Goal: Task Accomplishment & Management: Use online tool/utility

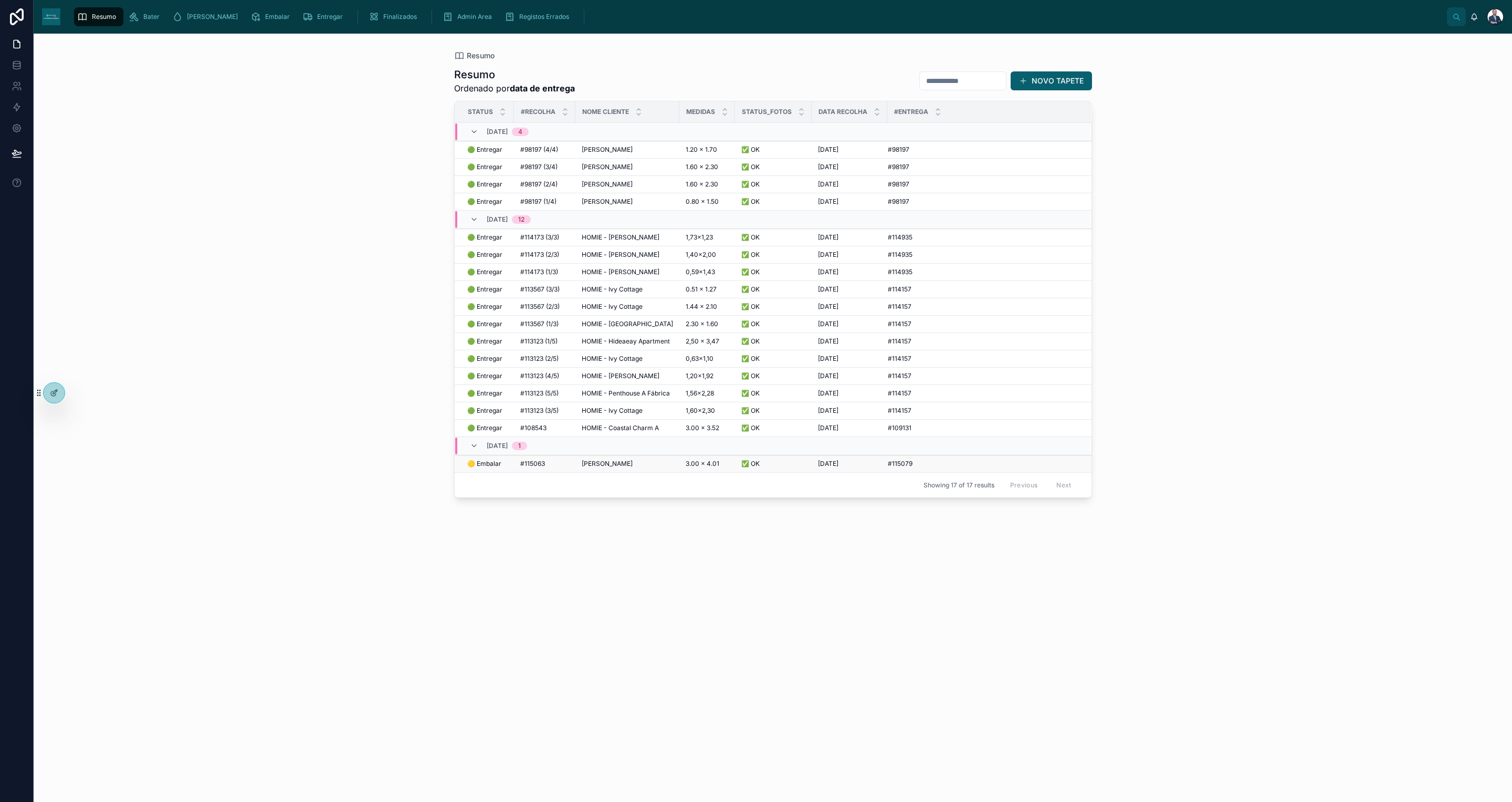
click at [544, 468] on span "#115063" at bounding box center [533, 464] width 25 height 9
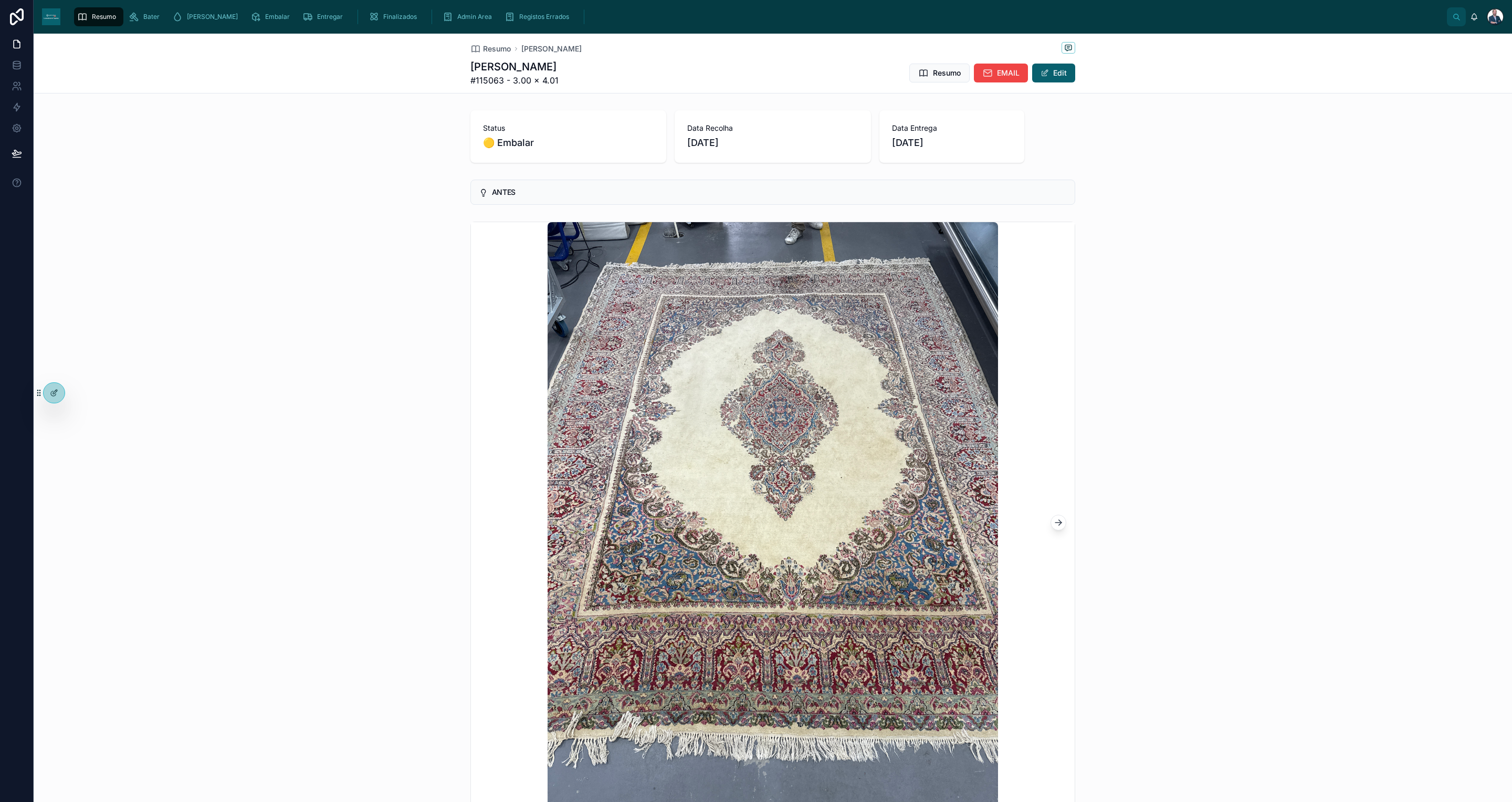
click at [1051, 529] on button at bounding box center [1058, 522] width 16 height 16
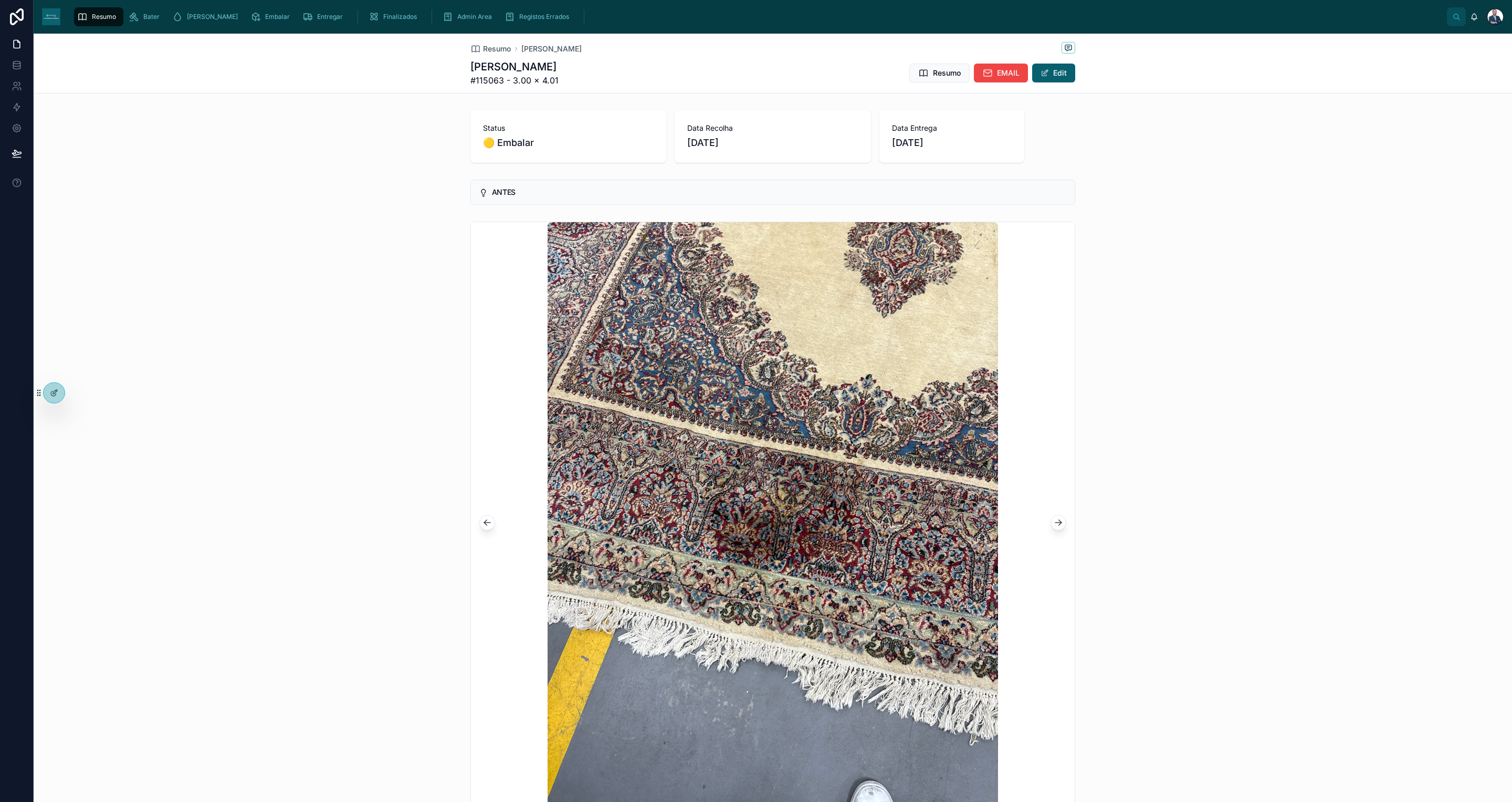
click at [1053, 528] on icon at bounding box center [1058, 522] width 10 height 10
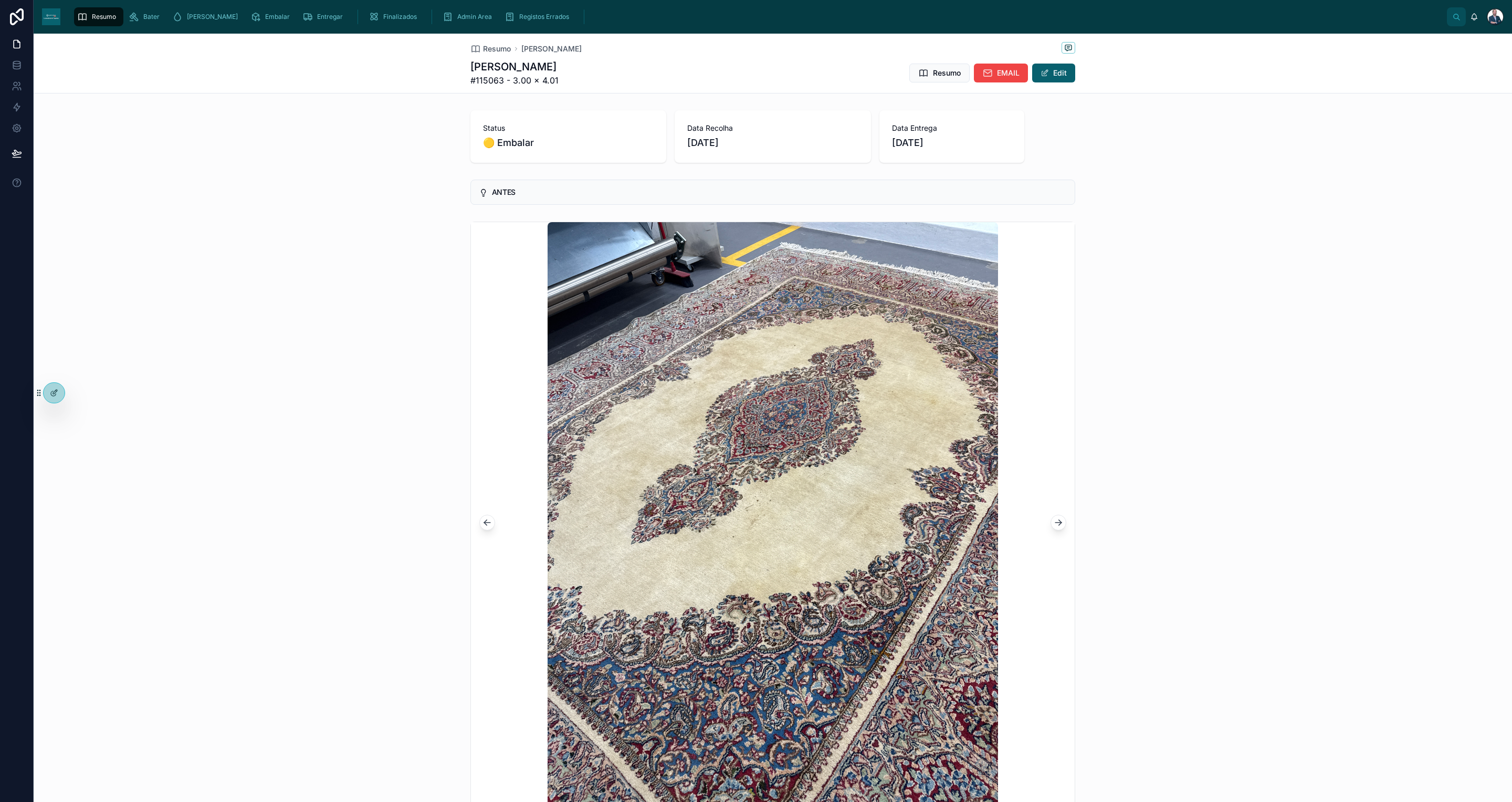
click at [833, 503] on img at bounding box center [772, 522] width 450 height 600
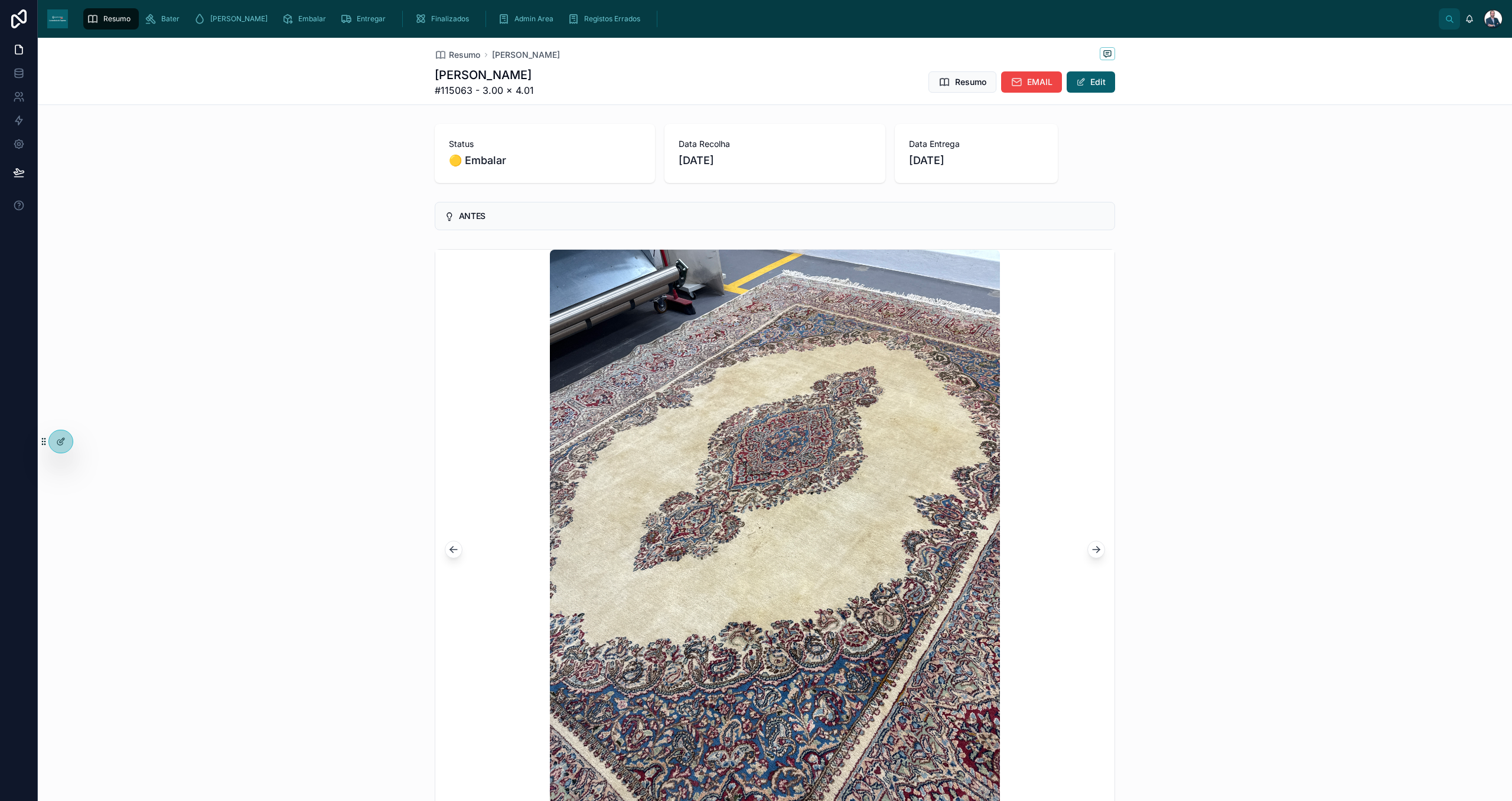
click at [1090, 548] on icon at bounding box center [1096, 550] width 12 height 12
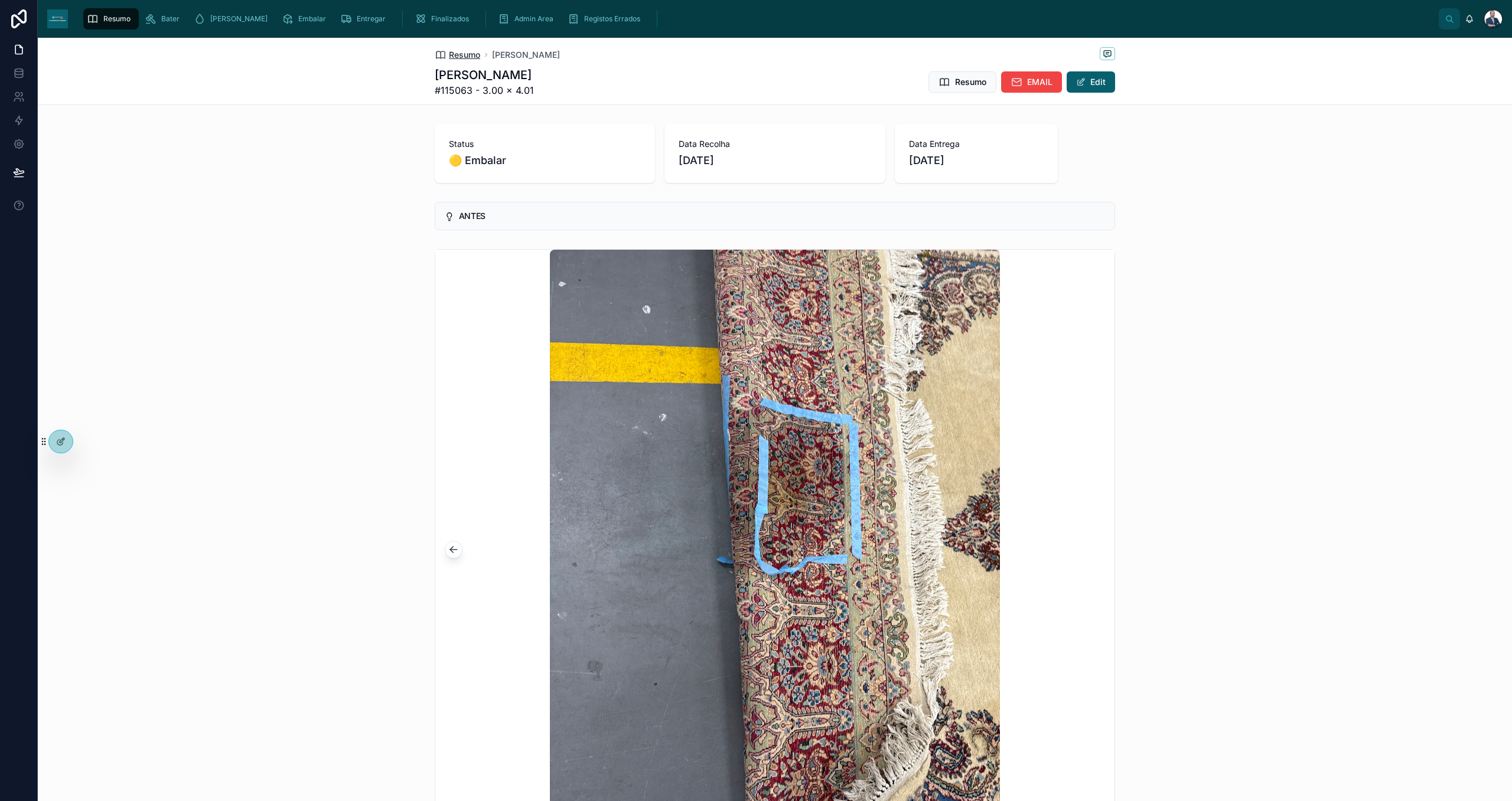
click at [454, 55] on span "Resumo" at bounding box center [464, 55] width 32 height 12
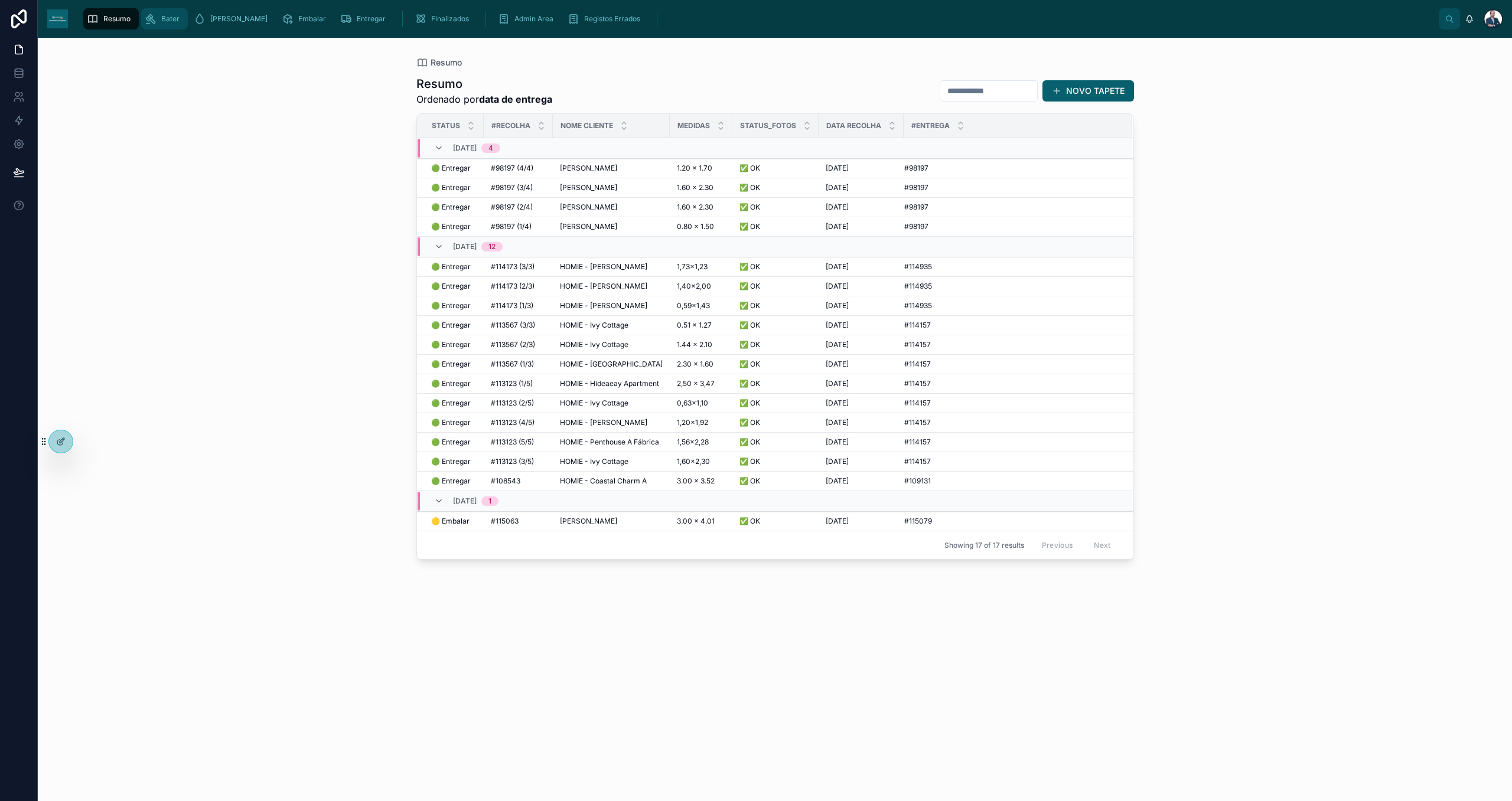
click at [166, 15] on span "Bater" at bounding box center [170, 18] width 18 height 10
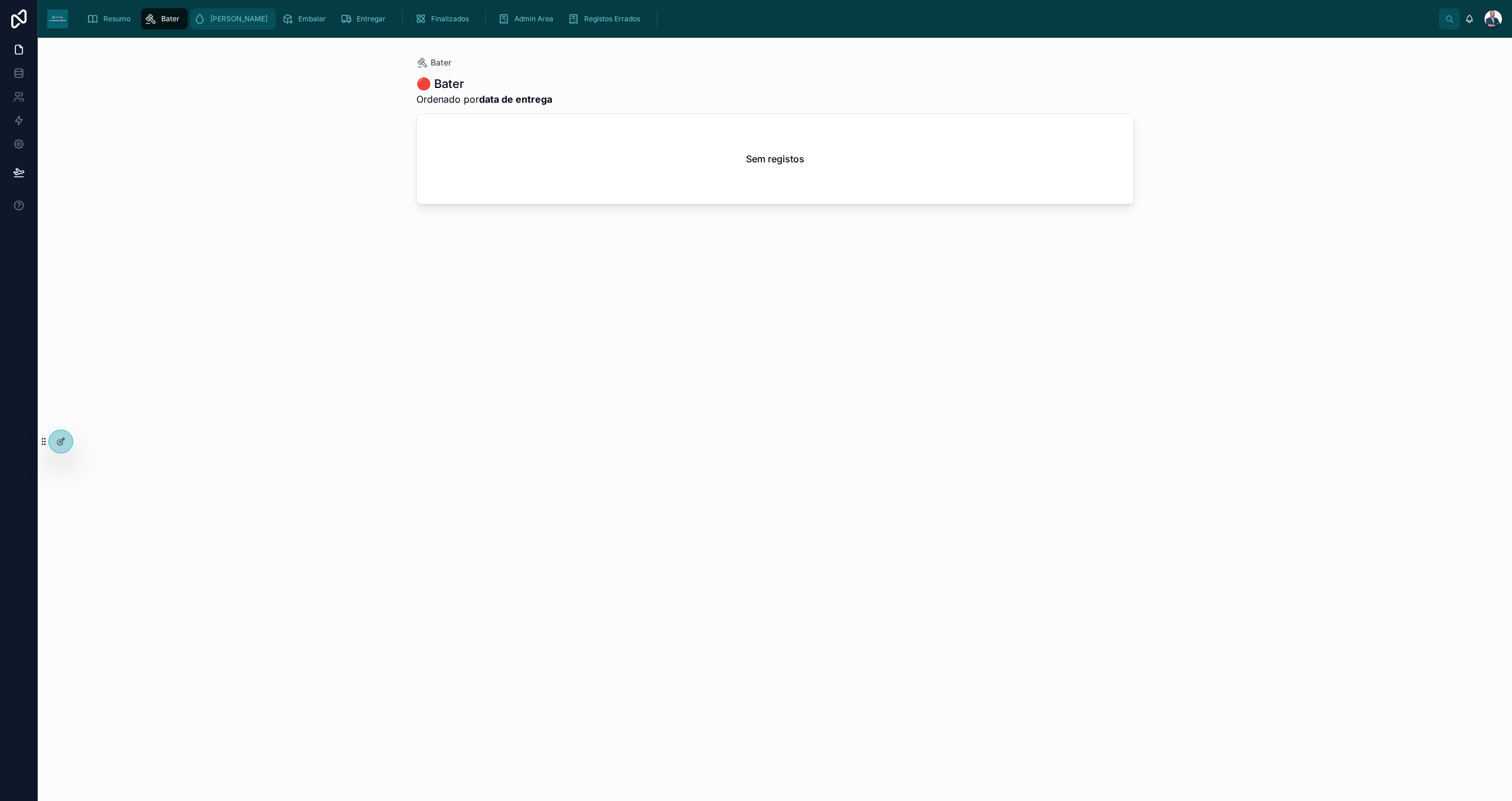
click at [213, 21] on span "[PERSON_NAME]" at bounding box center [239, 18] width 57 height 10
click at [282, 24] on div "Embalar" at bounding box center [306, 19] width 49 height 19
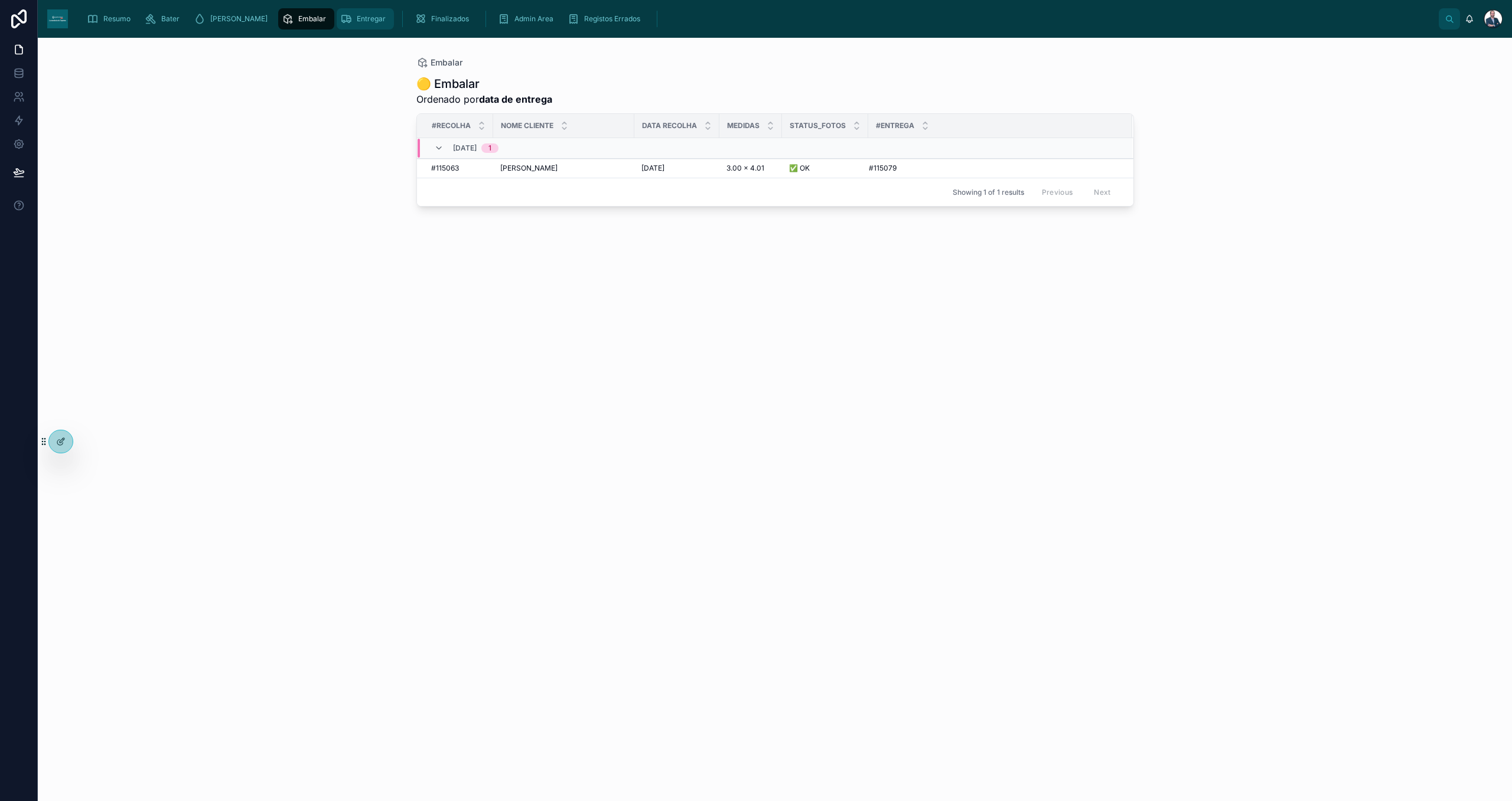
click at [340, 24] on icon "scrollable content" at bounding box center [346, 19] width 12 height 12
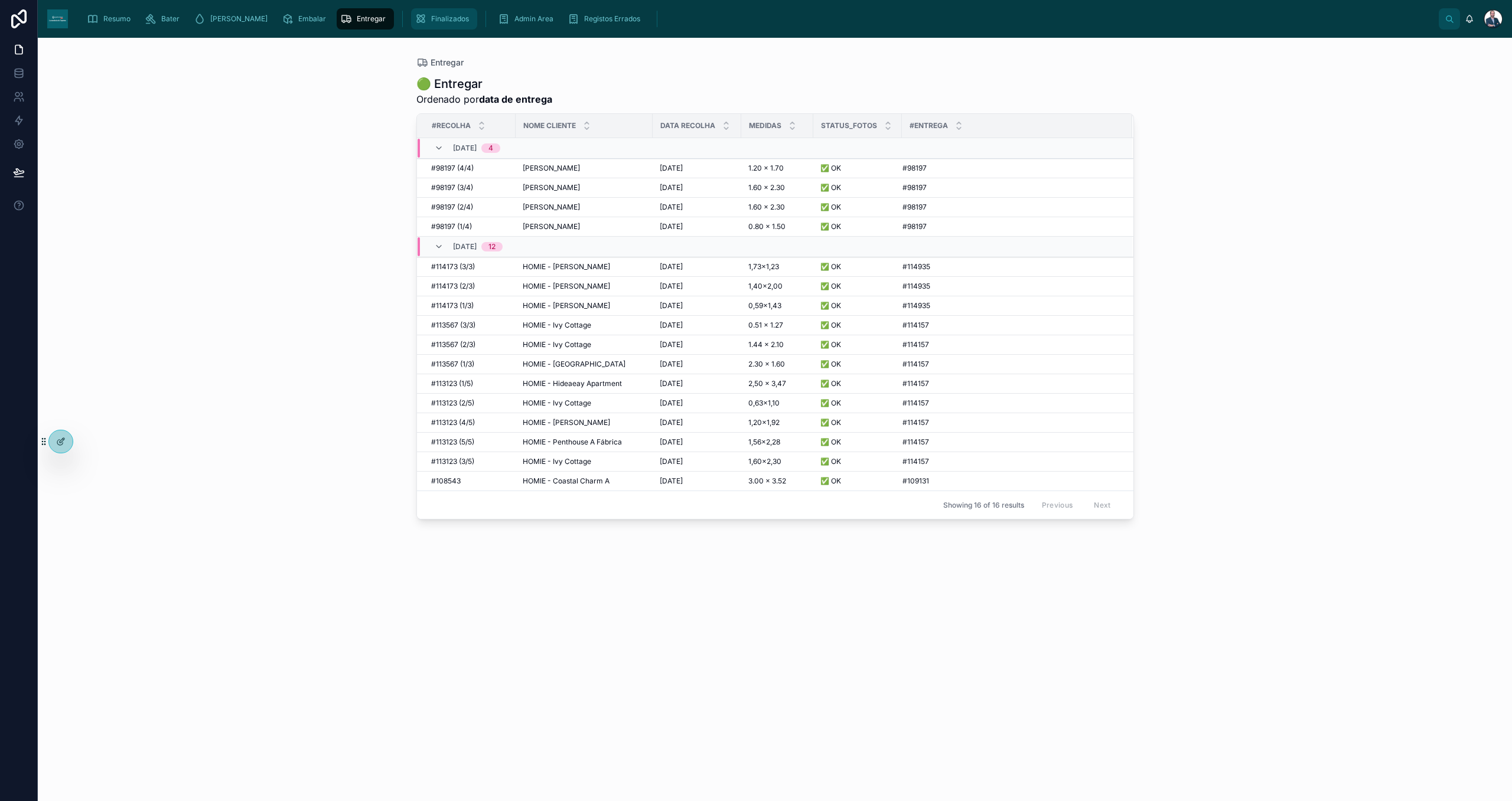
click at [431, 22] on span "Finalizados" at bounding box center [449, 18] width 38 height 10
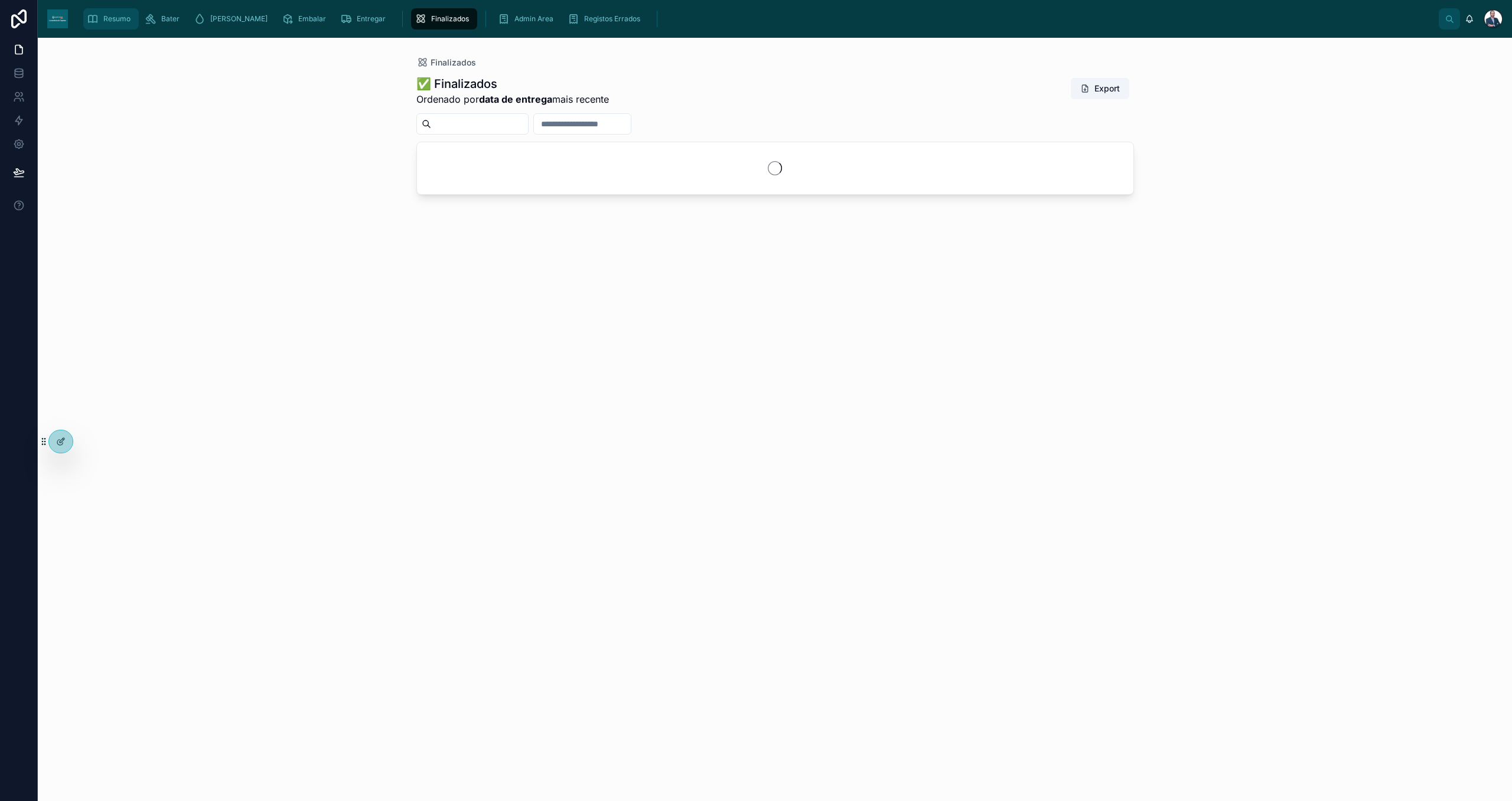
click at [105, 19] on span "Resumo" at bounding box center [116, 18] width 27 height 10
